Goal: Book appointment/travel/reservation

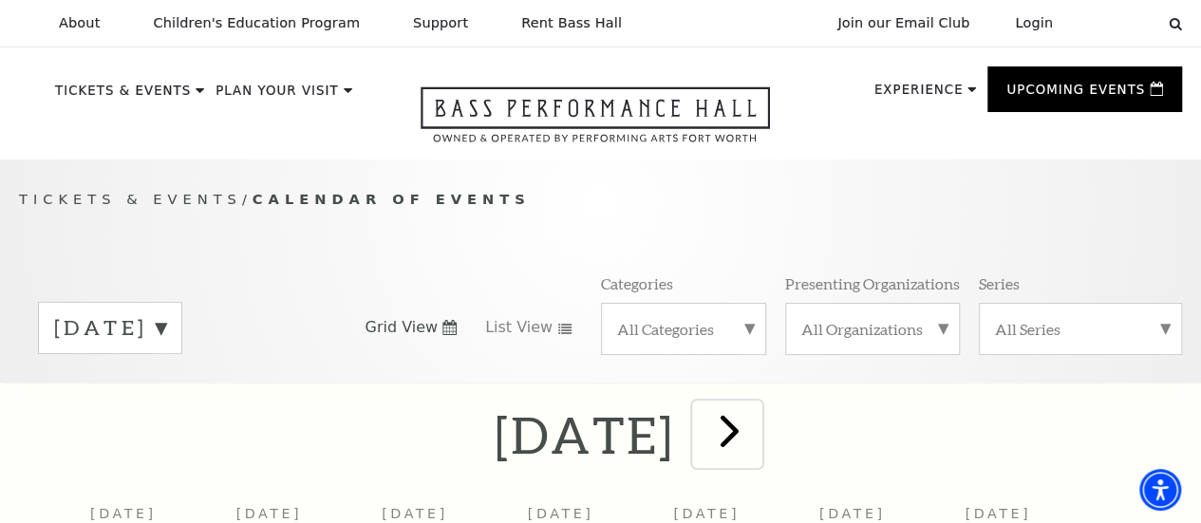
click at [756, 443] on span "next" at bounding box center [729, 430] width 54 height 54
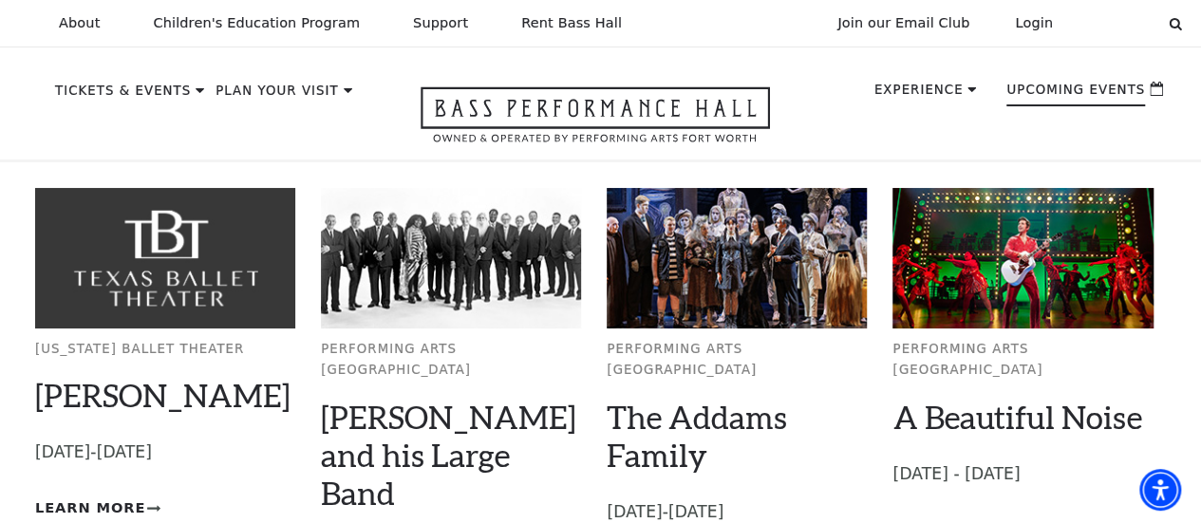
click at [1057, 95] on p "Upcoming Events" at bounding box center [1075, 95] width 139 height 23
click at [921, 173] on div "Texas Ballet Theater Peter Pan Empty heading October 3-5, 2025 Learn More Perfo…" at bounding box center [600, 413] width 1130 height 502
click at [1057, 84] on p "Upcoming Events" at bounding box center [1075, 95] width 139 height 23
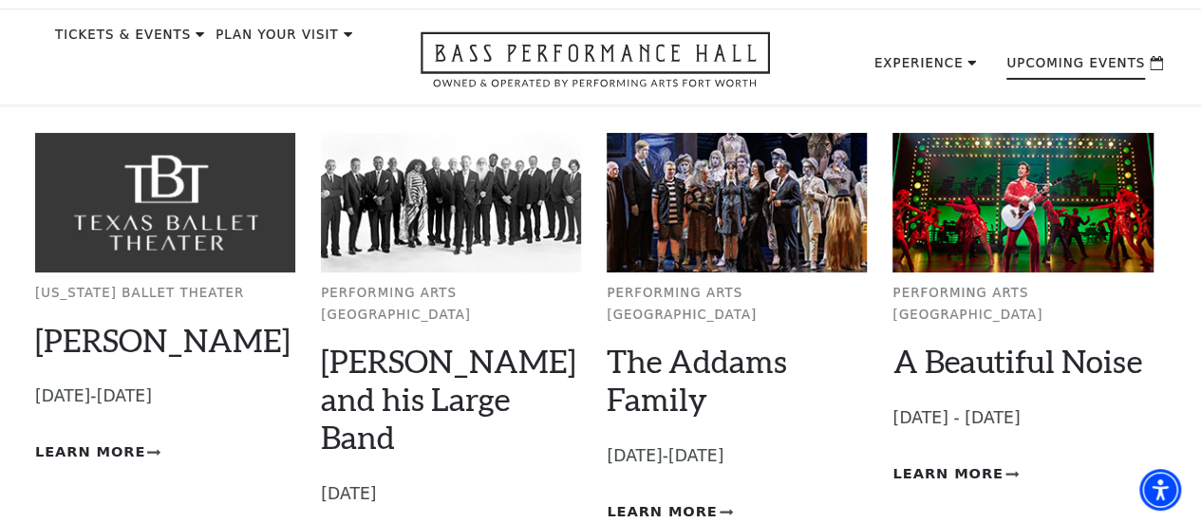
scroll to position [76, 0]
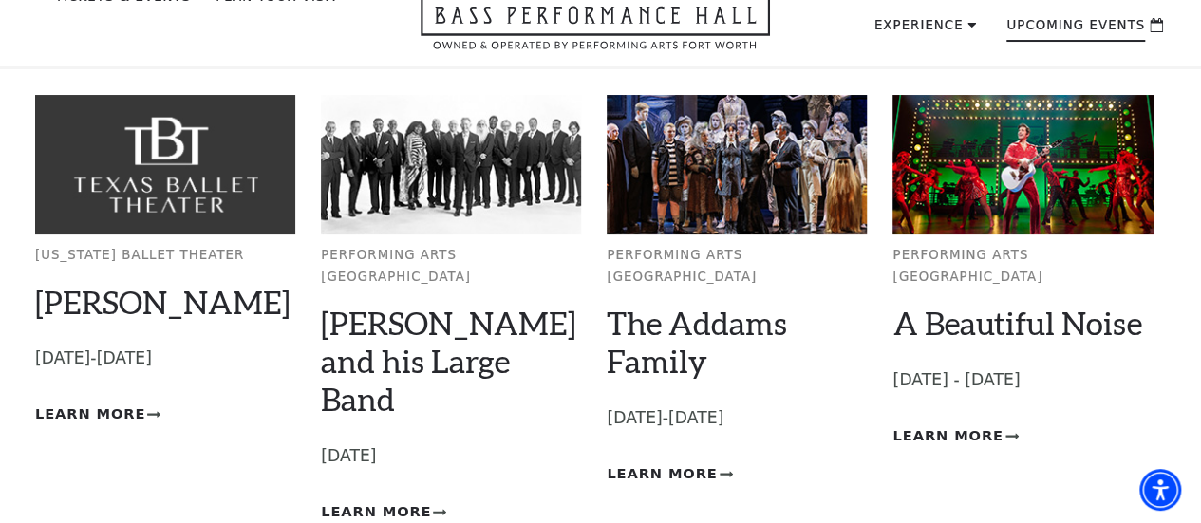
click at [1054, 33] on p "Upcoming Events" at bounding box center [1075, 30] width 139 height 23
drag, startPoint x: 1054, startPoint y: 42, endPoint x: 1078, endPoint y: 28, distance: 28.5
click at [1078, 28] on p "Upcoming Events" at bounding box center [1075, 30] width 139 height 23
click at [1095, 27] on p "Upcoming Events" at bounding box center [1075, 30] width 139 height 23
click at [1059, 24] on p "Upcoming Events" at bounding box center [1075, 30] width 139 height 23
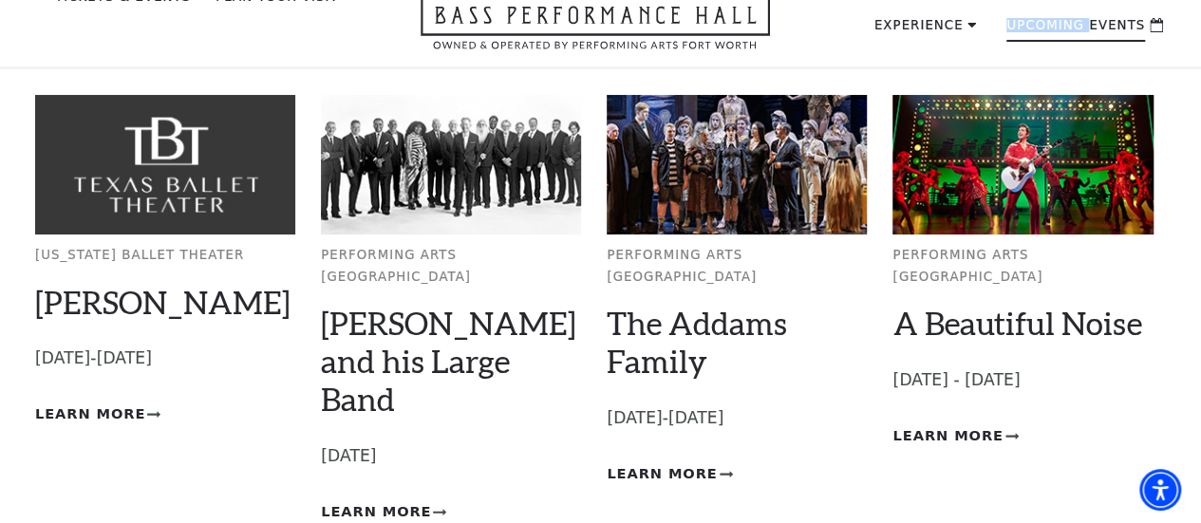
click at [1059, 24] on p "Upcoming Events" at bounding box center [1075, 30] width 139 height 23
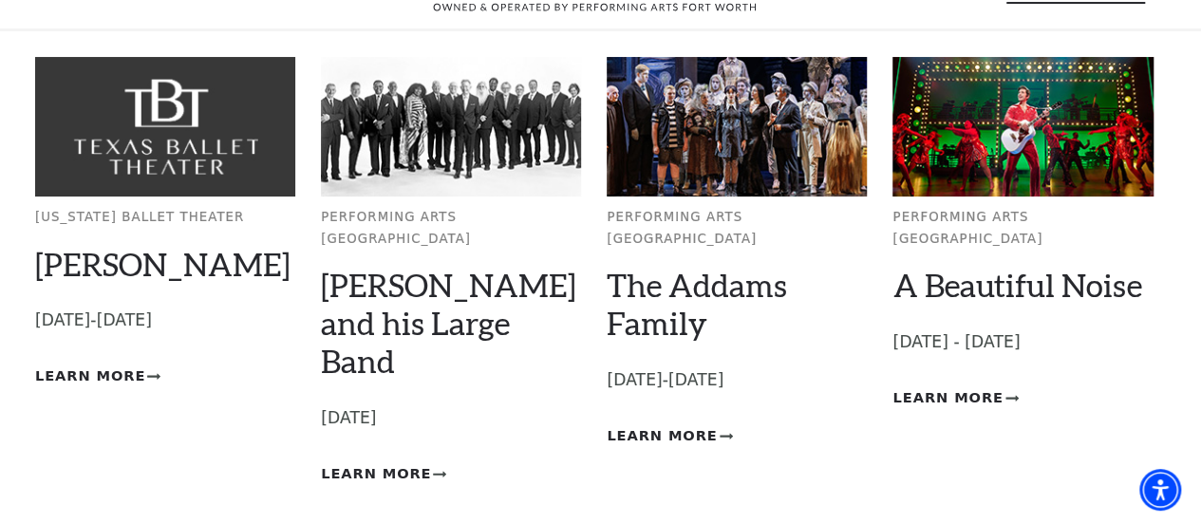
scroll to position [152, 0]
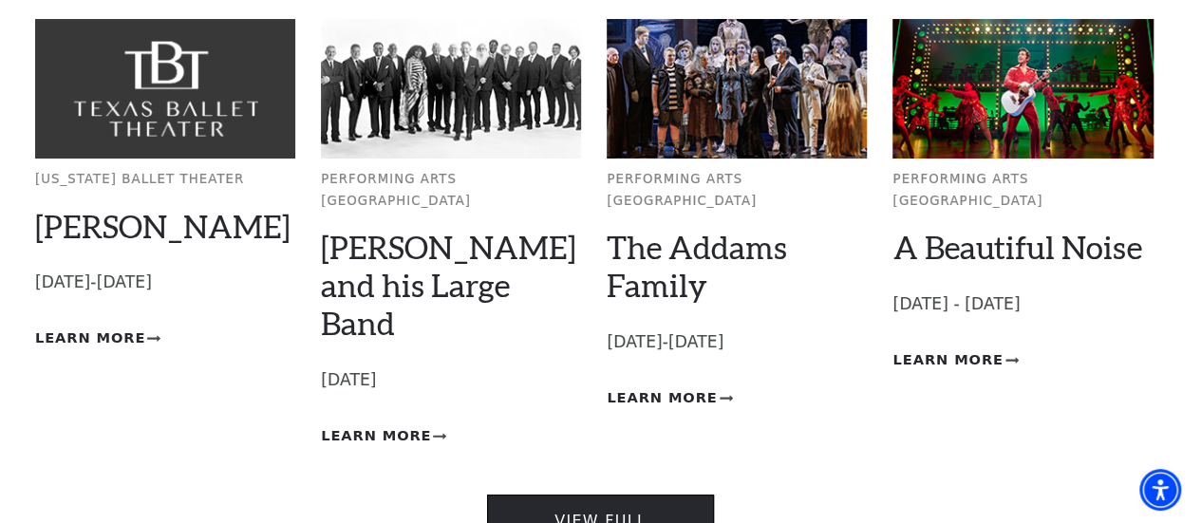
click at [576, 495] on link "View Full Calendar" at bounding box center [600, 532] width 226 height 75
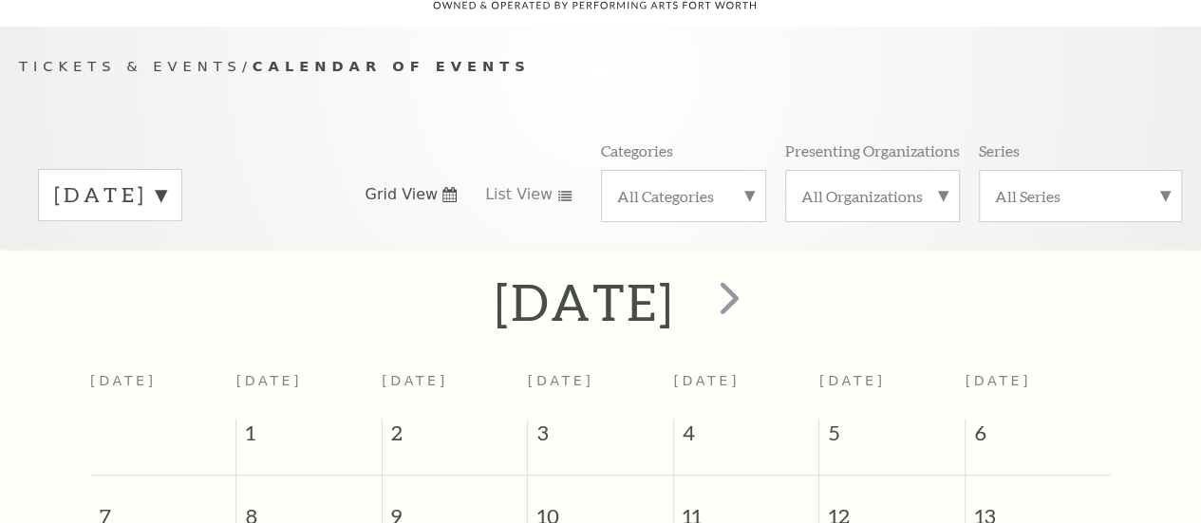
scroll to position [167, 0]
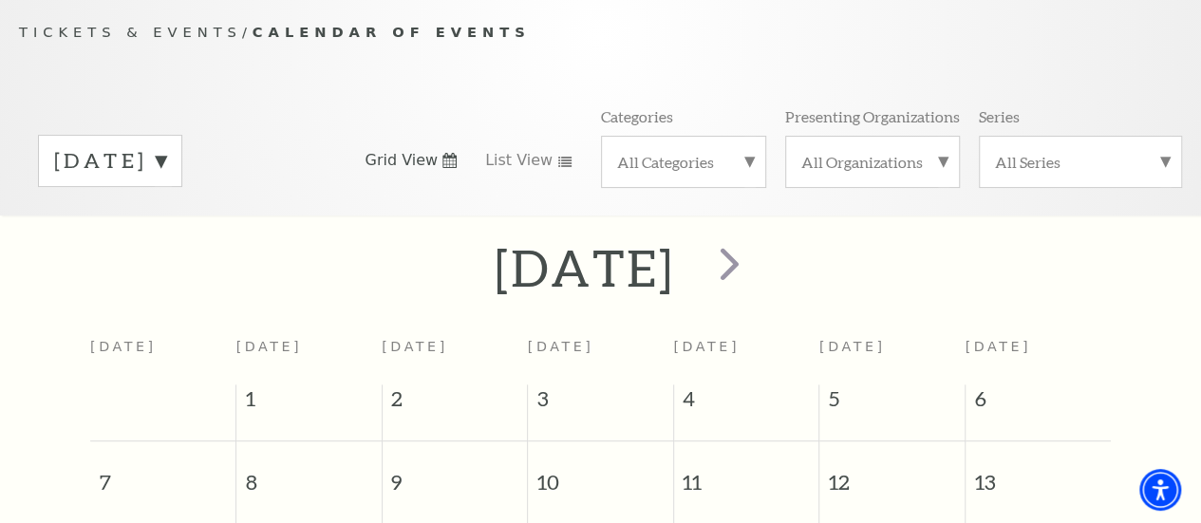
click at [412, 165] on span "Grid View" at bounding box center [400, 160] width 73 height 21
click at [526, 170] on span "List View" at bounding box center [518, 160] width 67 height 21
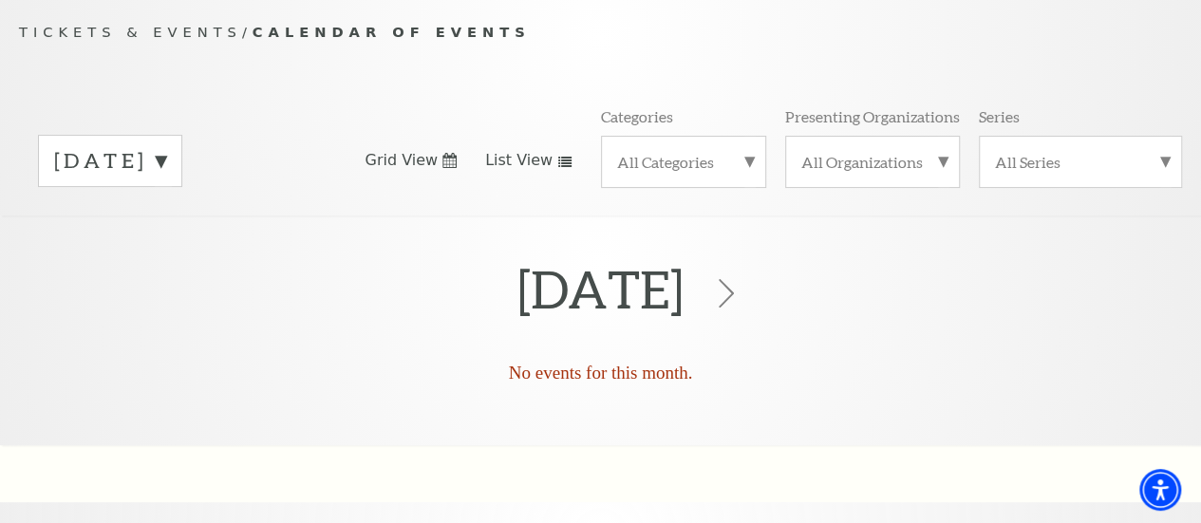
click at [655, 172] on label "All Categories" at bounding box center [684, 162] width 134 height 20
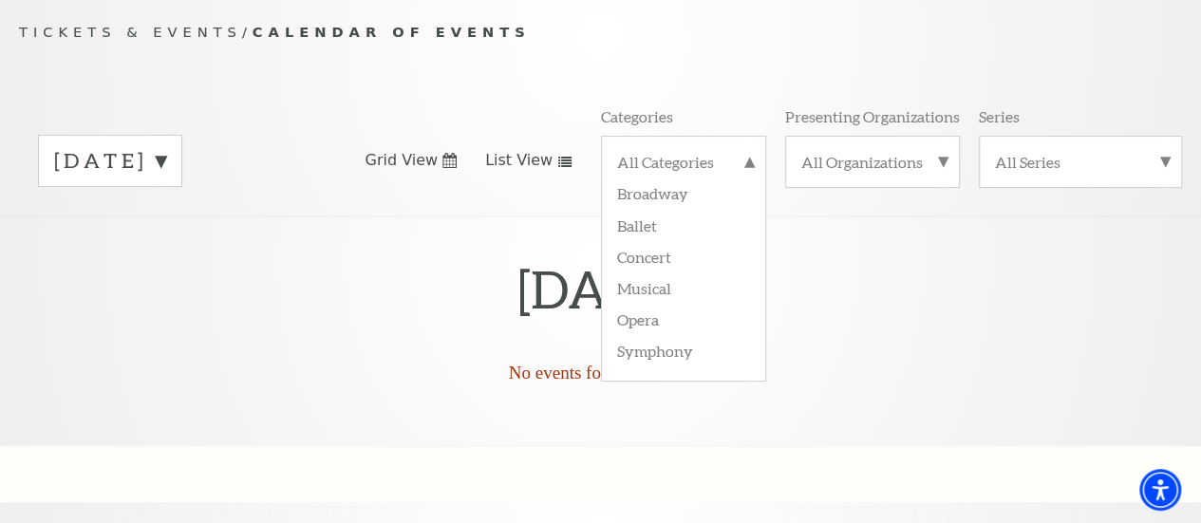
click at [166, 162] on label "September 2025" at bounding box center [110, 160] width 112 height 29
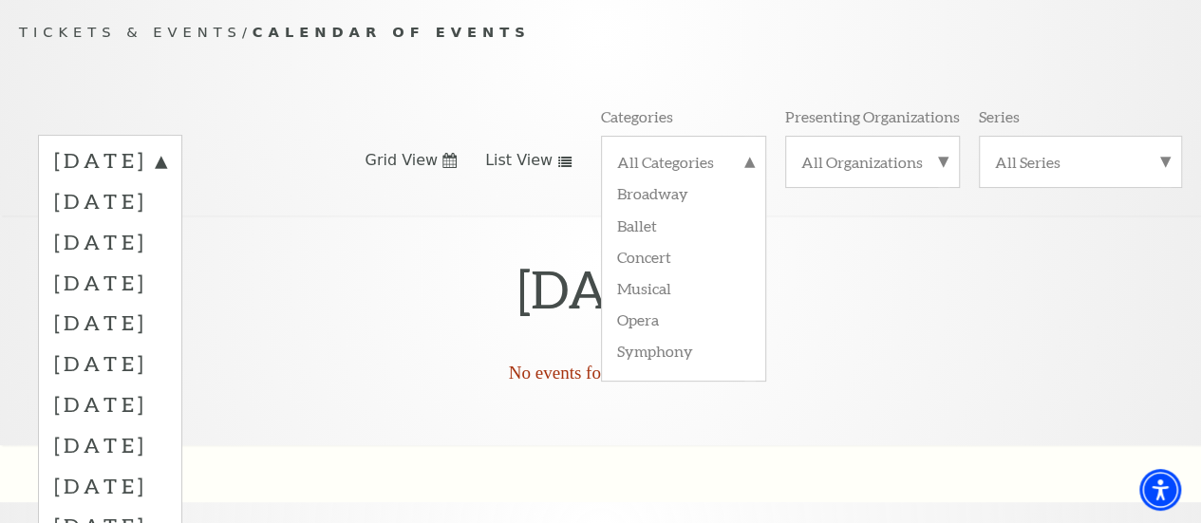
drag, startPoint x: 526, startPoint y: 106, endPoint x: 551, endPoint y: 112, distance: 25.3
click at [541, 106] on div "Tickets & Events / Calendar of Events September 2025 October 2025 November 2025…" at bounding box center [600, 118] width 1201 height 194
click at [858, 126] on p "Presenting Organizations" at bounding box center [872, 116] width 175 height 20
drag, startPoint x: 1196, startPoint y: 108, endPoint x: 845, endPoint y: 323, distance: 411.5
click at [845, 323] on div "Tickets & Events / Calendar of Events September 2025 October 2025 November 2025…" at bounding box center [600, 455] width 1201 height 927
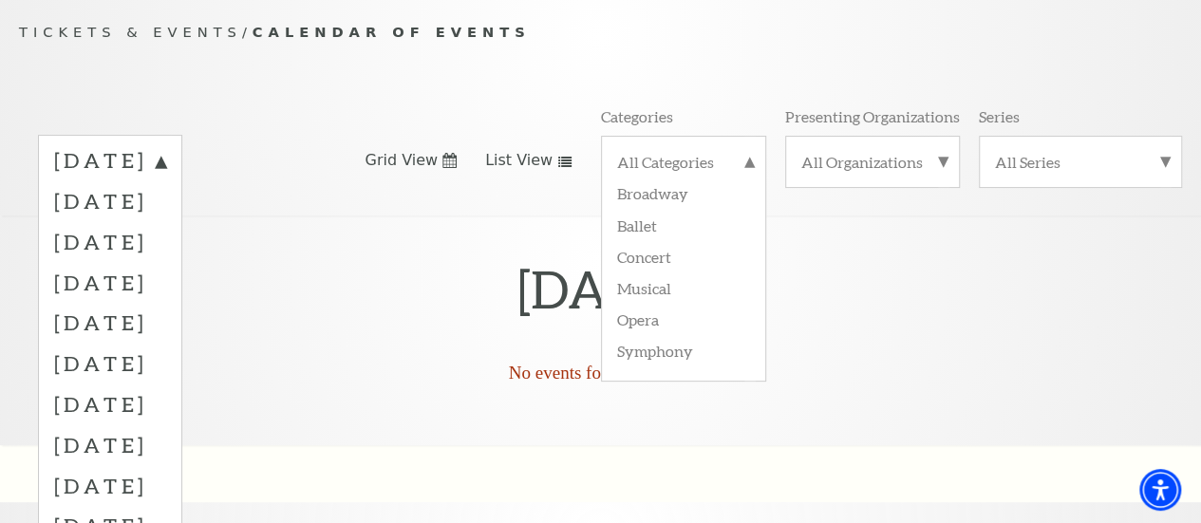
click at [868, 401] on div "September 2025 No events for this month." at bounding box center [600, 329] width 1201 height 229
click at [507, 120] on div "September 2025 October 2025 November 2025 December 2025 January 2026 February 2…" at bounding box center [600, 160] width 1163 height 108
click at [631, 177] on label "All Categories" at bounding box center [684, 164] width 134 height 25
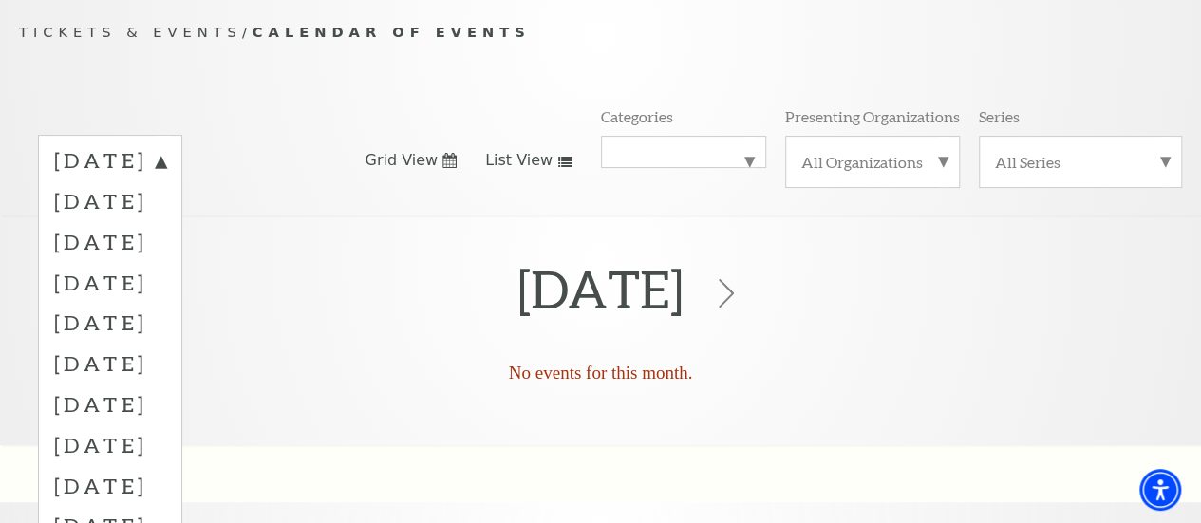
drag, startPoint x: 825, startPoint y: 130, endPoint x: 1133, endPoint y: 151, distance: 309.2
click at [1101, 157] on div "Categories All Categories Presenting Organizations All Organizations Series All…" at bounding box center [892, 146] width 582 height 81
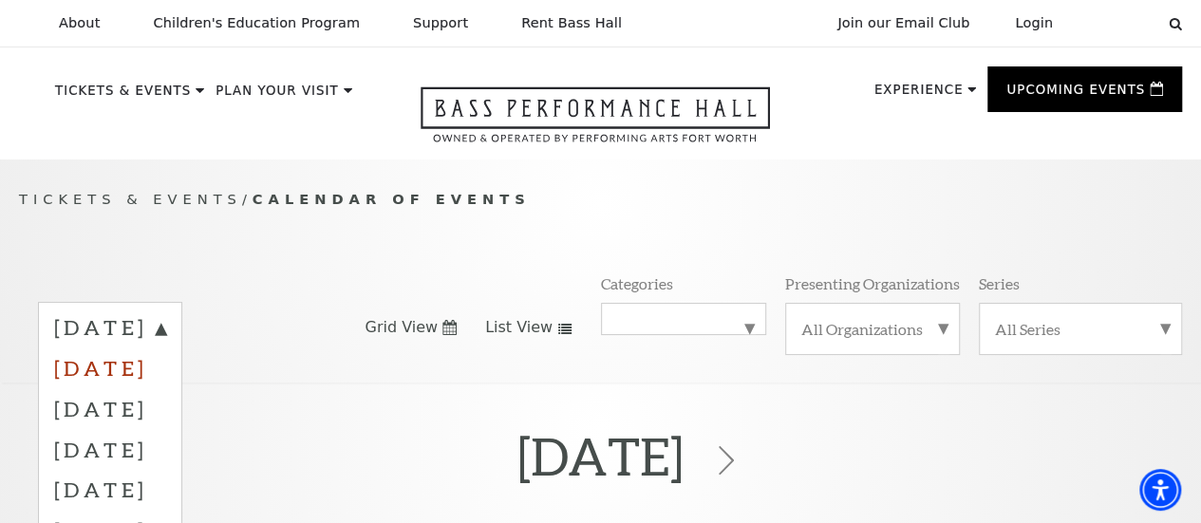
click at [166, 371] on label "October 2025" at bounding box center [110, 367] width 112 height 41
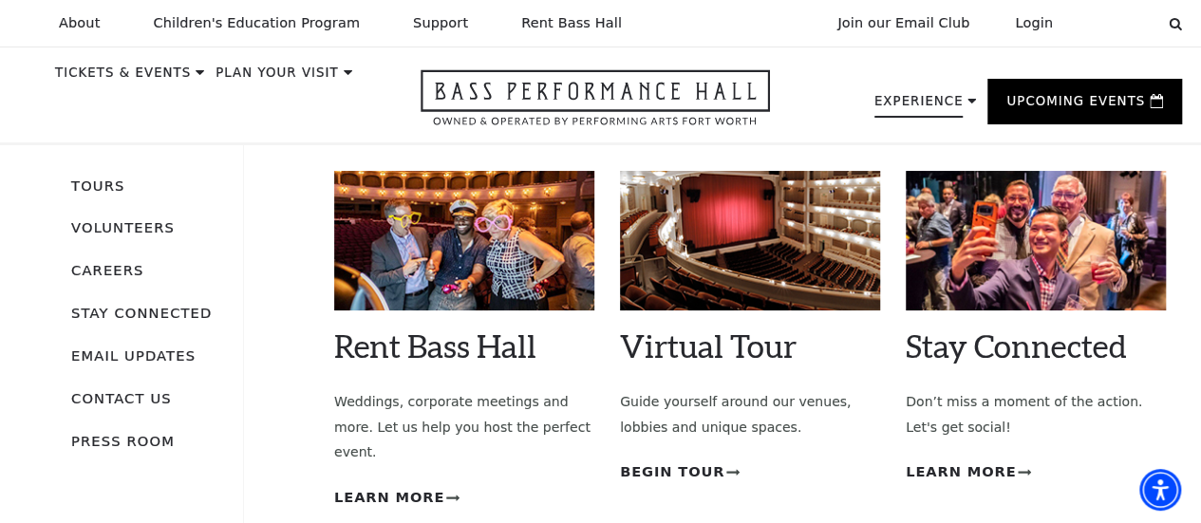
click at [909, 117] on p "Experience" at bounding box center [918, 106] width 89 height 23
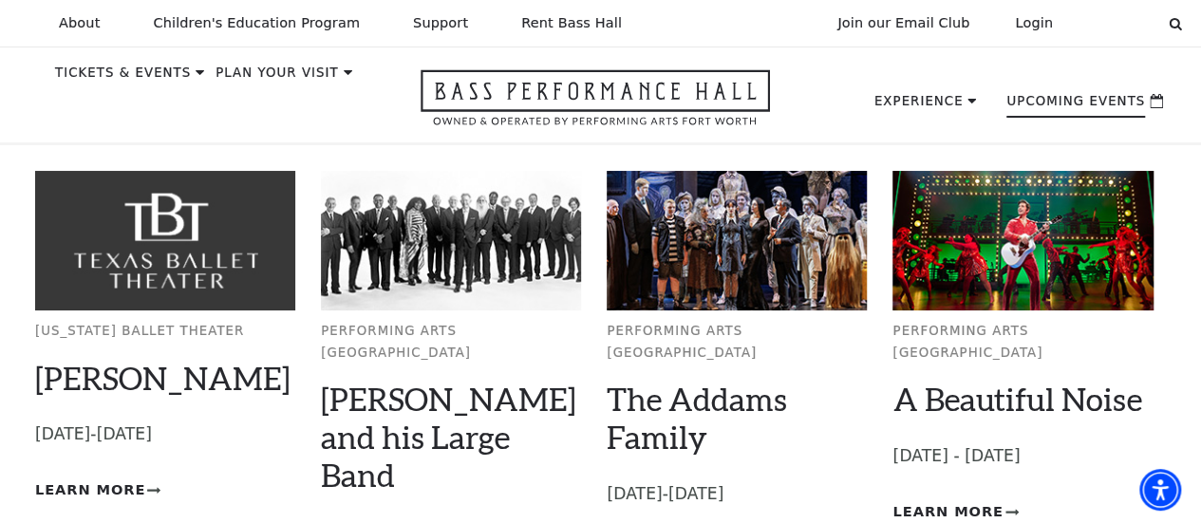
click at [1039, 111] on p "Upcoming Events" at bounding box center [1075, 106] width 139 height 23
click at [1057, 102] on p "Upcoming Events" at bounding box center [1075, 106] width 139 height 23
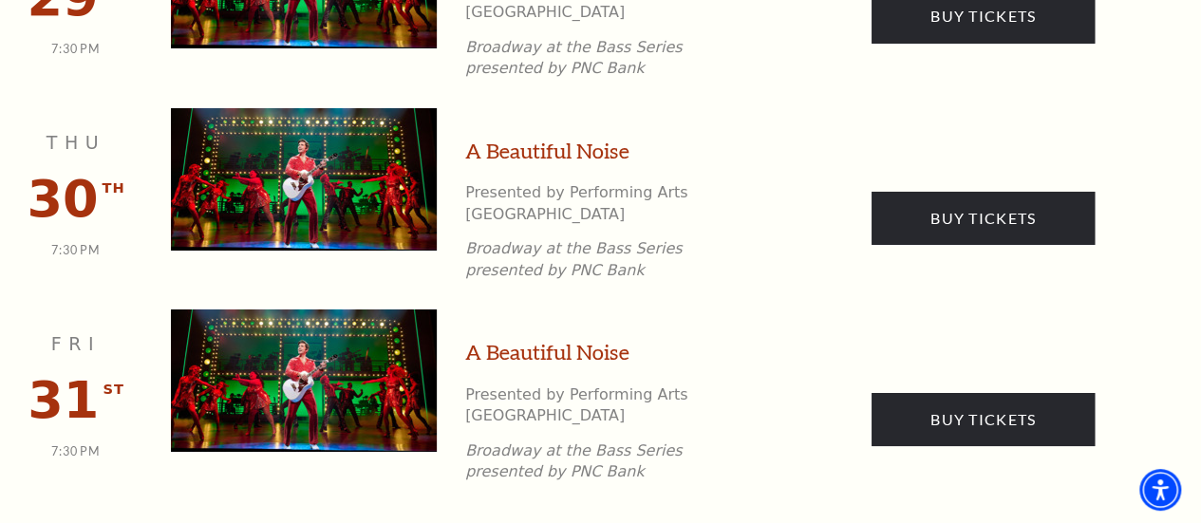
scroll to position [3346, 0]
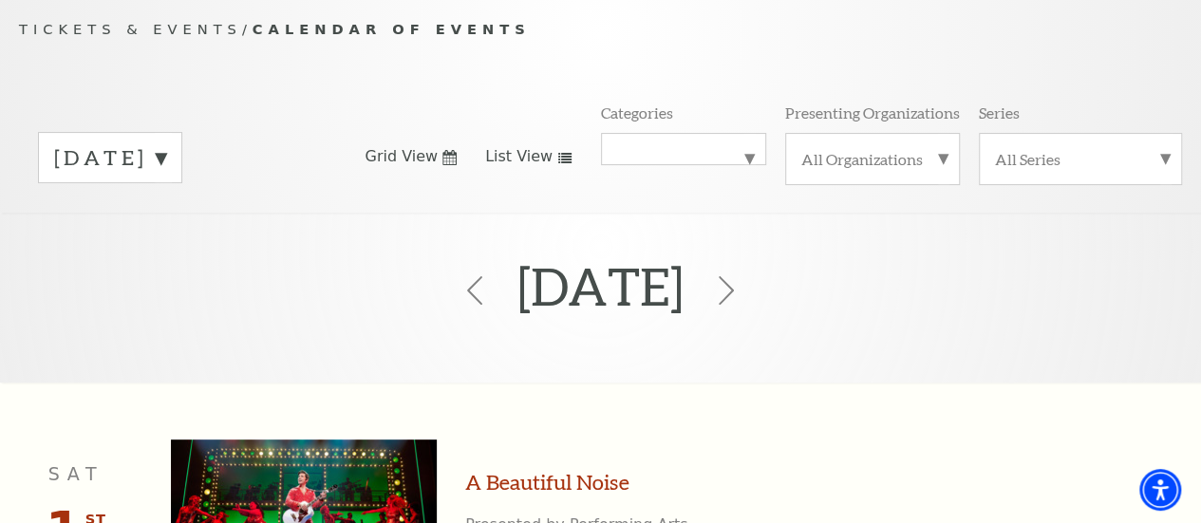
scroll to position [152, 0]
click at [1156, 167] on label "All Series" at bounding box center [1080, 160] width 171 height 20
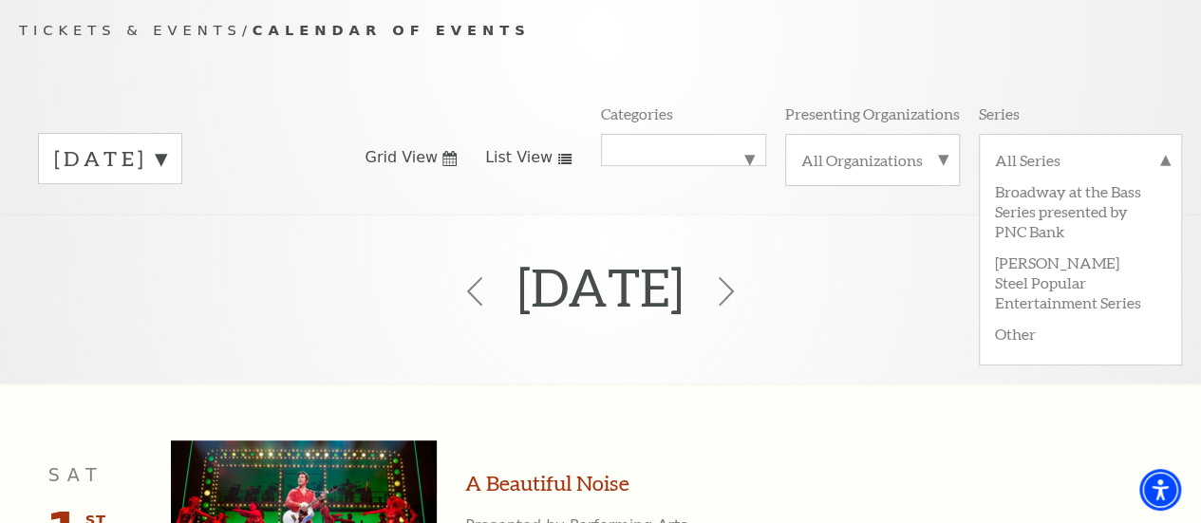
click at [530, 168] on span "List View" at bounding box center [518, 157] width 67 height 21
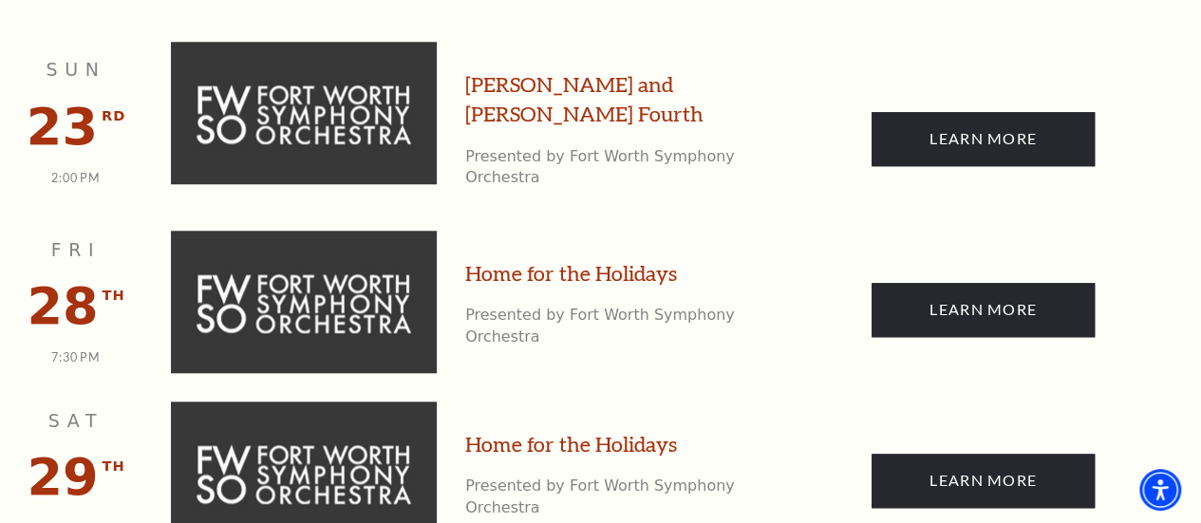
scroll to position [4445, 0]
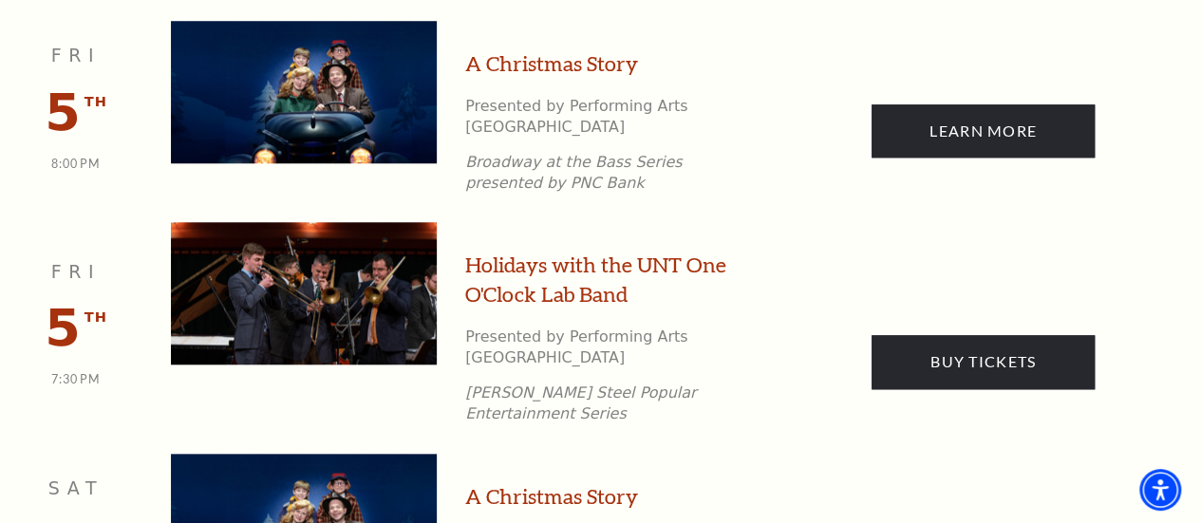
scroll to position [0, 0]
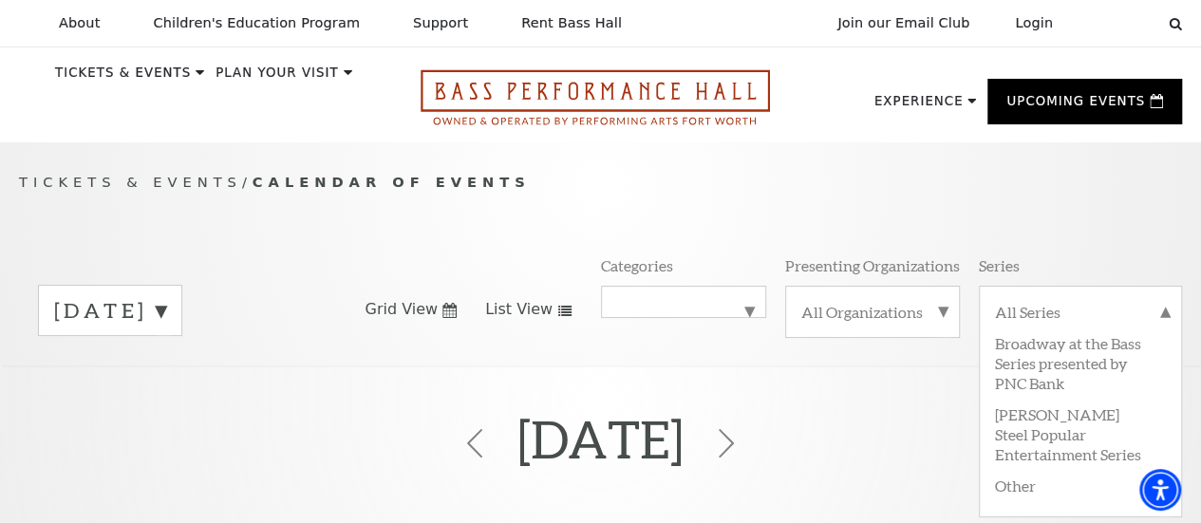
click at [575, 124] on use "Open this option" at bounding box center [594, 96] width 349 height 55
